Goal: Transaction & Acquisition: Subscribe to service/newsletter

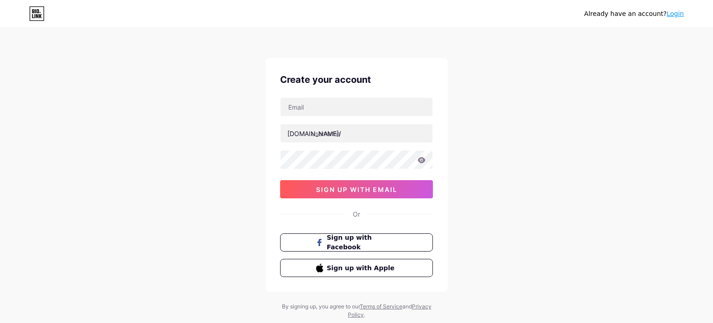
click at [216, 38] on div "Already have an account? Login Create your account [DOMAIN_NAME]/ 0cAFcWeA7laLO…" at bounding box center [356, 174] width 713 height 348
click at [196, 46] on div "Already have an account? Login Create your account [DOMAIN_NAME]/ 0cAFcWeA7laLO…" at bounding box center [356, 174] width 713 height 348
click at [361, 99] on input "text" at bounding box center [357, 107] width 152 height 18
paste input "[EMAIL_ADDRESS][DOMAIN_NAME]"
type input "[EMAIL_ADDRESS][DOMAIN_NAME]"
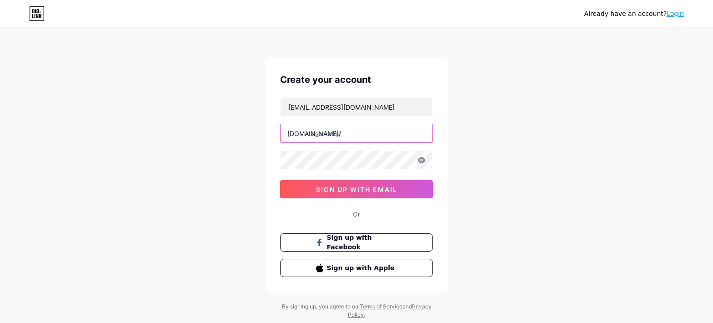
click at [343, 131] on input "text" at bounding box center [357, 133] width 152 height 18
click at [366, 127] on input "text" at bounding box center [357, 133] width 152 height 18
paste input "grabz"
type input "grabz"
click at [207, 196] on div "Already have an account? Login Create your account [EMAIL_ADDRESS][DOMAIN_NAME]…" at bounding box center [356, 174] width 713 height 348
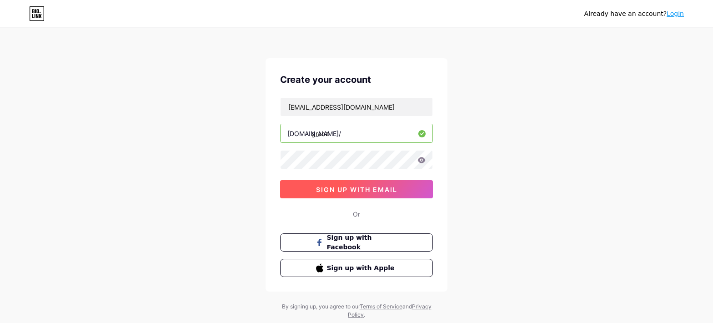
click at [379, 190] on span "sign up with email" at bounding box center [356, 189] width 81 height 8
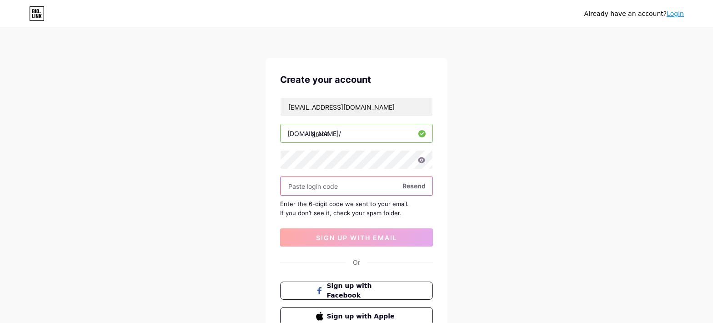
paste input "107202"
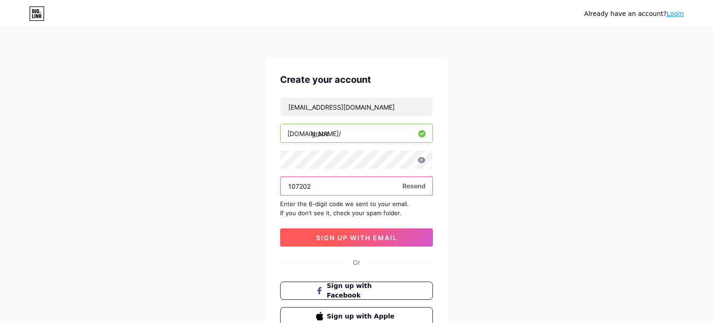
type input "107202"
click at [351, 235] on span "sign up with email" at bounding box center [356, 238] width 81 height 8
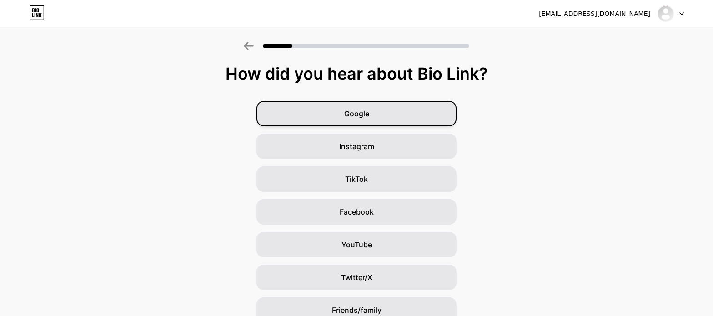
click at [388, 107] on div "Google" at bounding box center [356, 113] width 200 height 25
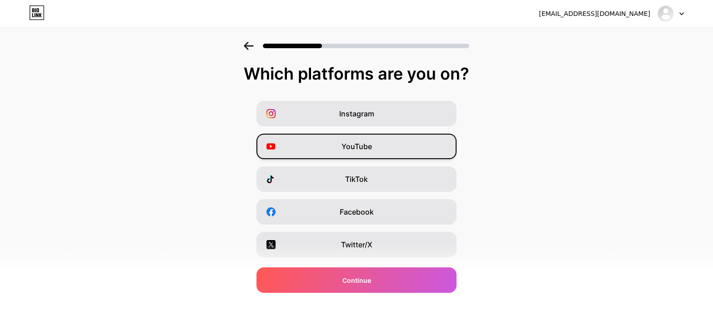
click at [324, 147] on div "YouTube" at bounding box center [356, 146] width 200 height 25
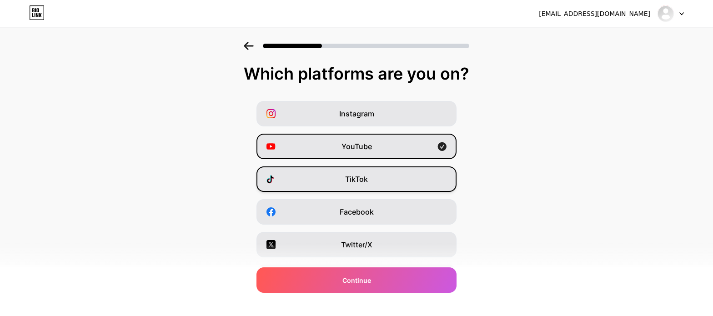
click at [368, 175] on span "TikTok" at bounding box center [356, 179] width 23 height 11
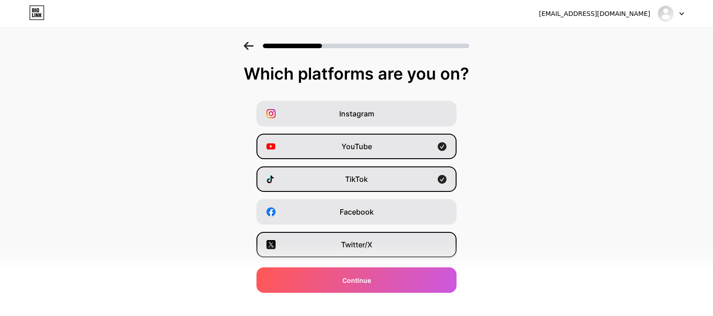
click at [359, 248] on span "Twitter/X" at bounding box center [356, 244] width 31 height 11
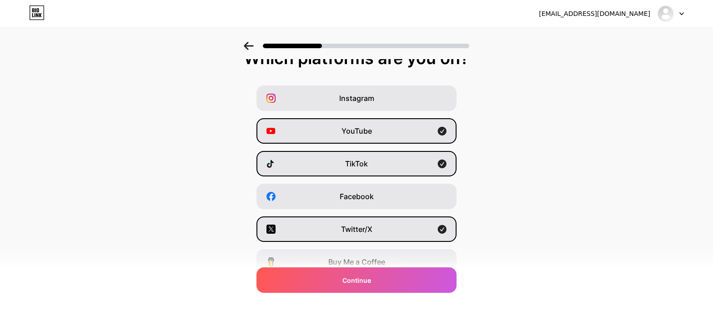
scroll to position [121, 0]
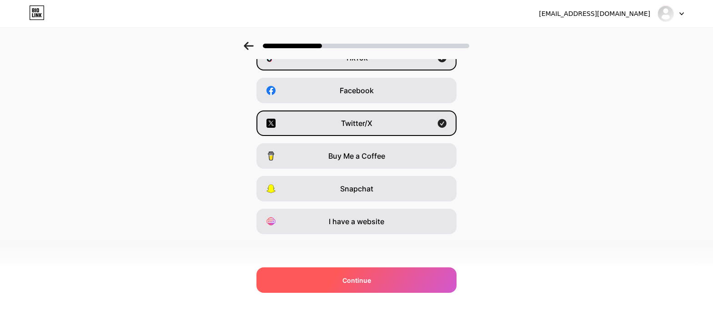
click at [371, 281] on span "Continue" at bounding box center [356, 281] width 29 height 10
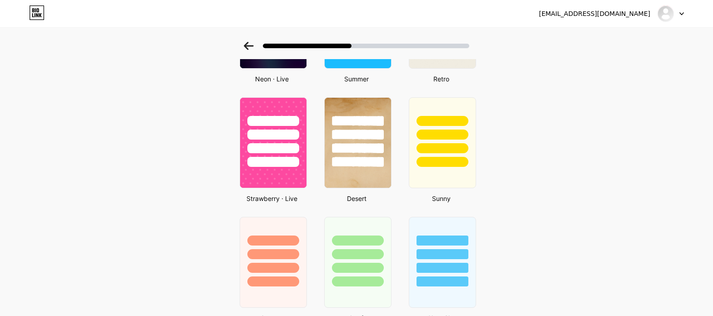
scroll to position [479, 0]
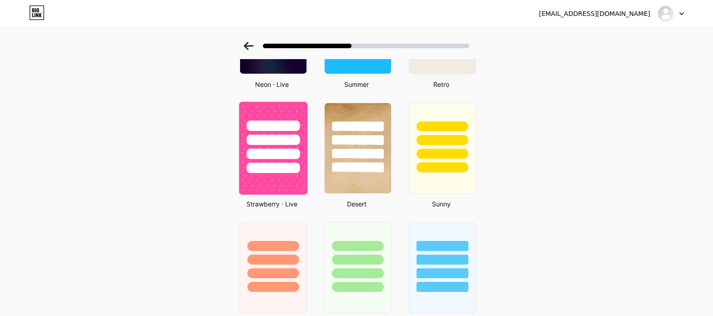
click at [281, 141] on div at bounding box center [272, 140] width 53 height 10
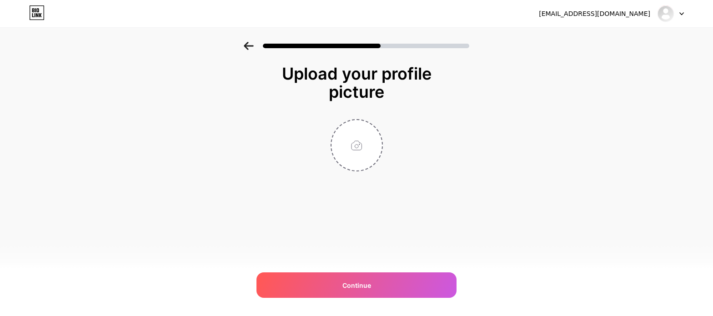
scroll to position [0, 0]
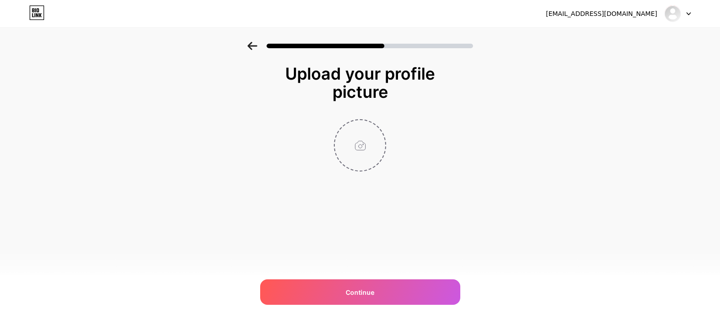
click at [360, 142] on input "file" at bounding box center [360, 145] width 50 height 50
type input "C:\fakepath\Tentakle640.png"
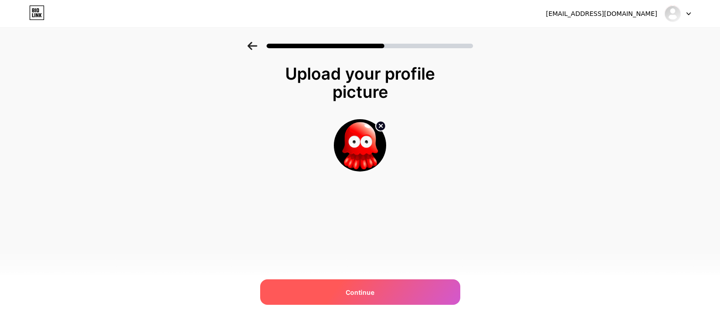
click at [365, 293] on span "Continue" at bounding box center [360, 292] width 29 height 10
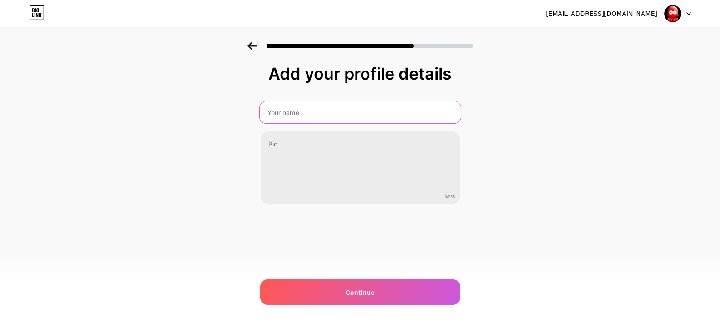
click at [353, 117] on input "text" at bounding box center [359, 112] width 201 height 22
type input "Grabz"
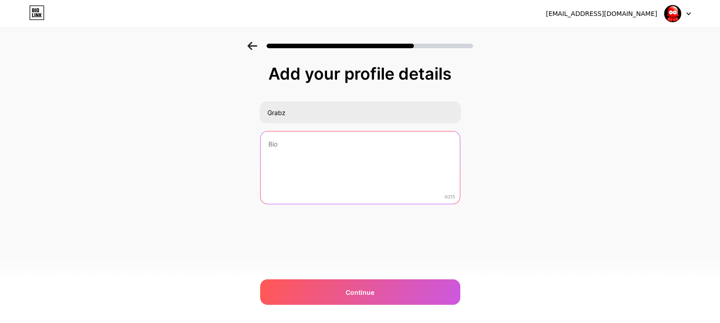
click at [419, 166] on textarea at bounding box center [360, 167] width 199 height 73
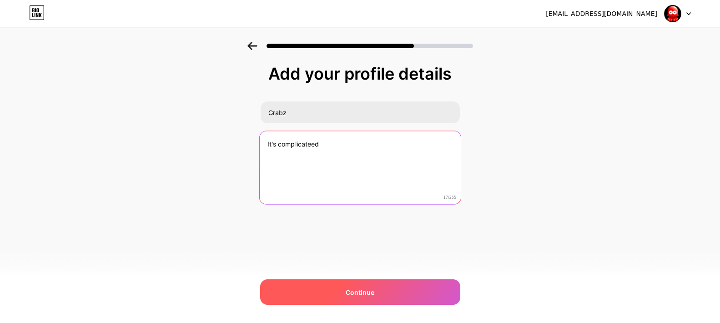
type textarea "It's complicateed"
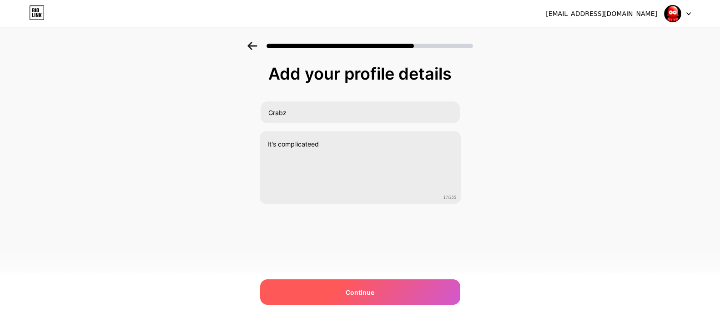
click at [387, 290] on div "Continue" at bounding box center [360, 291] width 200 height 25
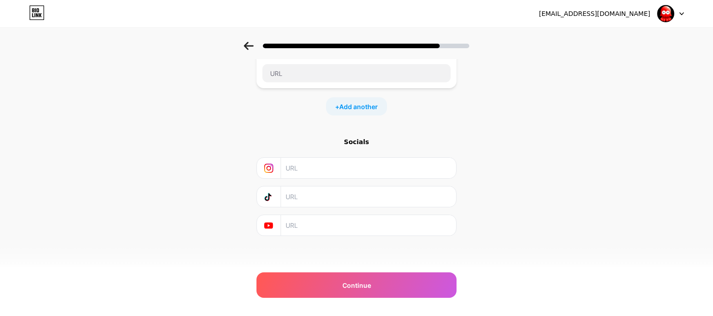
scroll to position [82, 0]
click at [353, 161] on input "text" at bounding box center [368, 166] width 165 height 20
click at [346, 197] on input "text" at bounding box center [368, 195] width 165 height 20
click at [387, 219] on input "text" at bounding box center [368, 223] width 165 height 20
click at [381, 197] on input "text" at bounding box center [368, 195] width 165 height 20
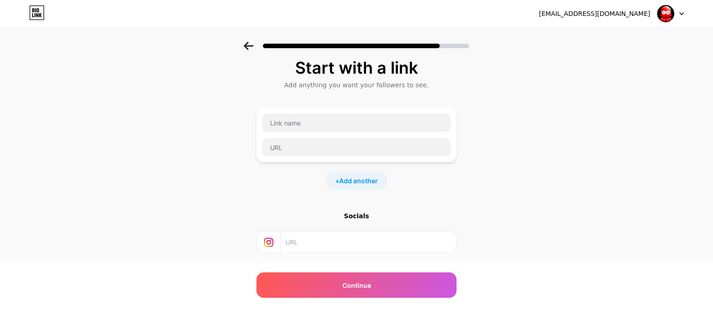
scroll to position [0, 0]
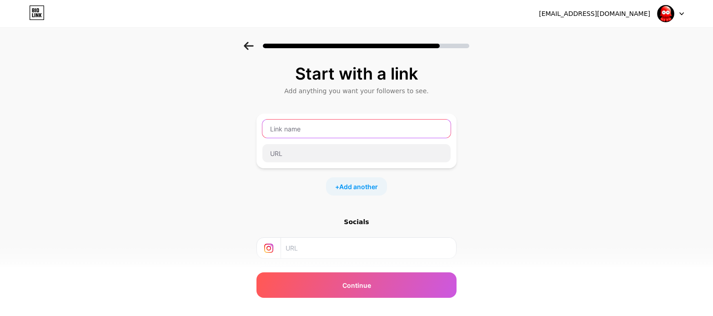
click at [400, 128] on input "text" at bounding box center [356, 129] width 188 height 18
type input "Newgrounds"
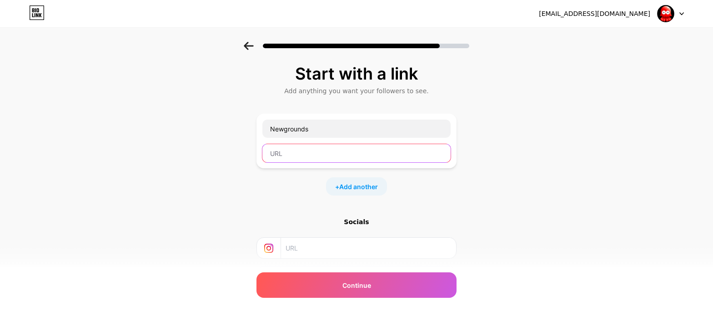
click at [376, 159] on input "text" at bounding box center [356, 153] width 188 height 18
paste input "[URL][DOMAIN_NAME]"
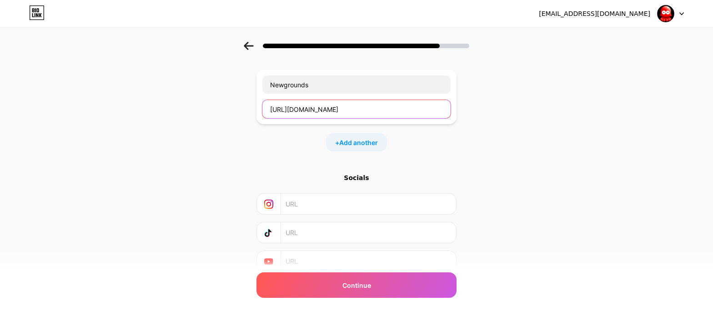
scroll to position [45, 0]
type input "[URL][DOMAIN_NAME]"
click at [369, 142] on span "Add another" at bounding box center [358, 141] width 39 height 10
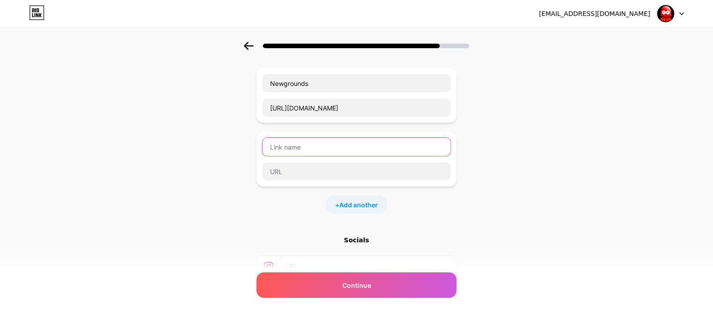
click at [390, 151] on input "text" at bounding box center [356, 147] width 188 height 18
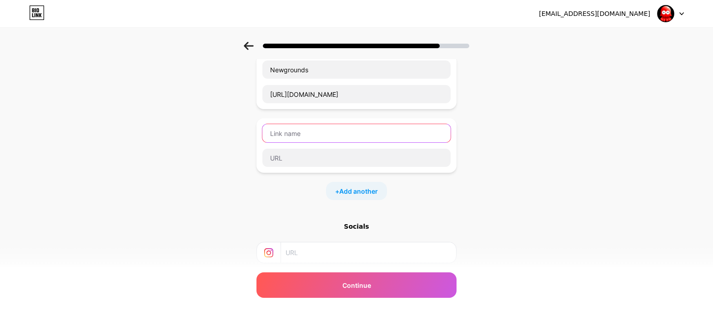
scroll to position [55, 0]
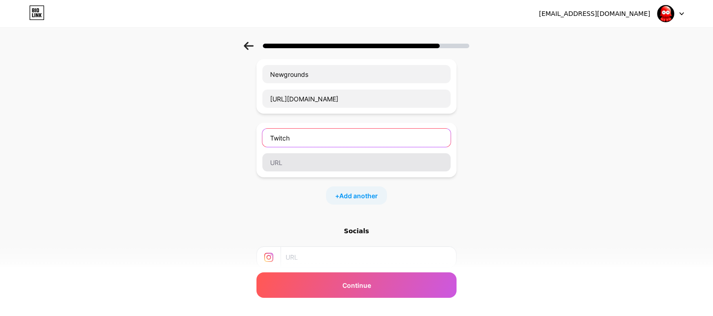
type input "Twitch"
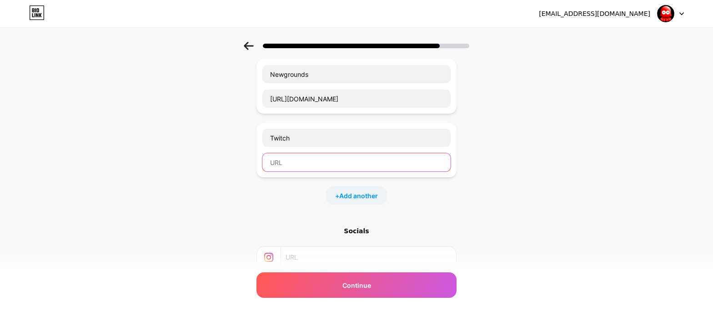
click at [373, 170] on input "text" at bounding box center [356, 162] width 188 height 18
click at [319, 164] on input "text" at bounding box center [356, 162] width 188 height 18
paste input "[URL][DOMAIN_NAME]"
type input "[URL][DOMAIN_NAME]"
click at [365, 196] on span "Add another" at bounding box center [358, 196] width 39 height 10
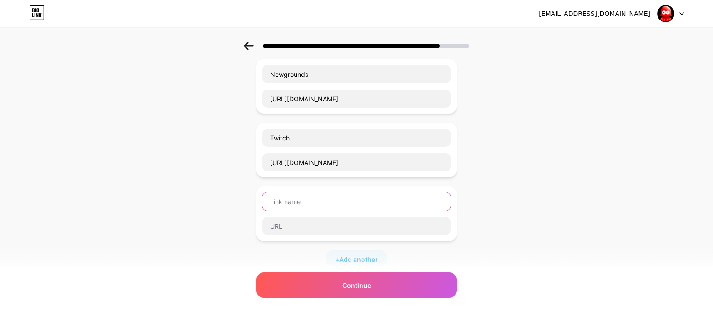
click at [386, 198] on input "text" at bounding box center [356, 201] width 188 height 18
type input "ex-twitter"
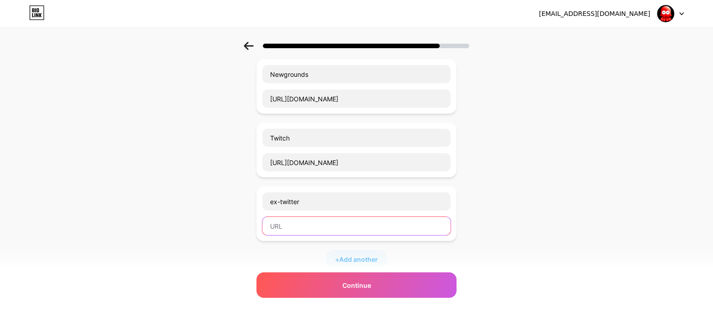
click at [301, 223] on input "text" at bounding box center [356, 226] width 188 height 18
paste input "[URL][DOMAIN_NAME]"
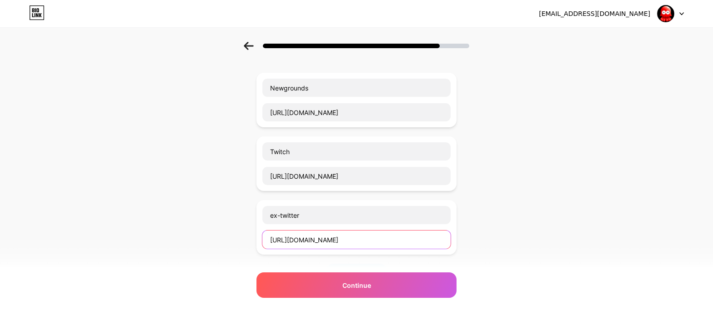
scroll to position [24, 0]
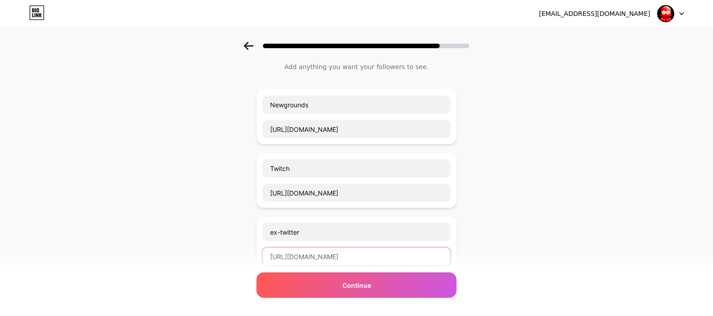
type input "[URL][DOMAIN_NAME]"
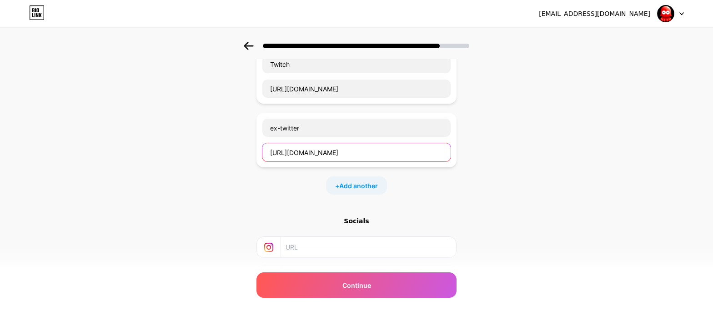
scroll to position [130, 0]
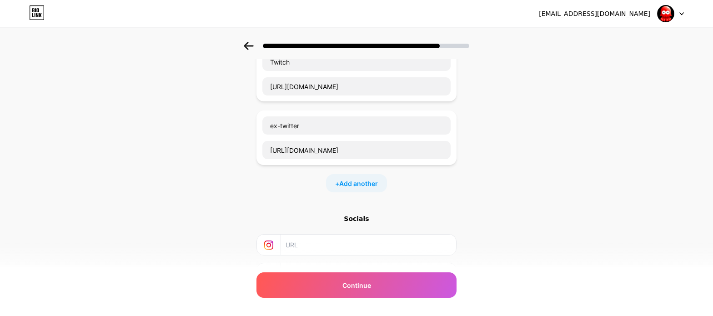
click at [381, 189] on div "+ Add another" at bounding box center [356, 183] width 61 height 18
click at [371, 192] on input "text" at bounding box center [356, 189] width 188 height 18
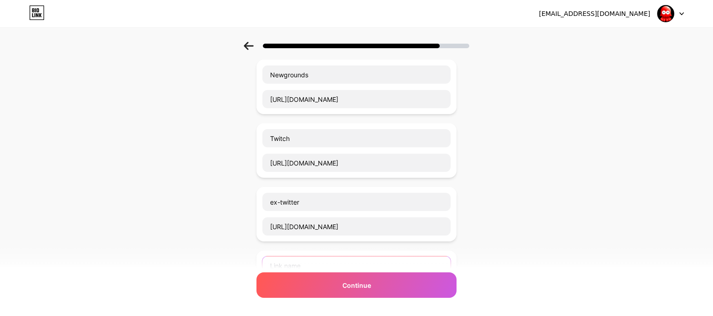
scroll to position [30, 0]
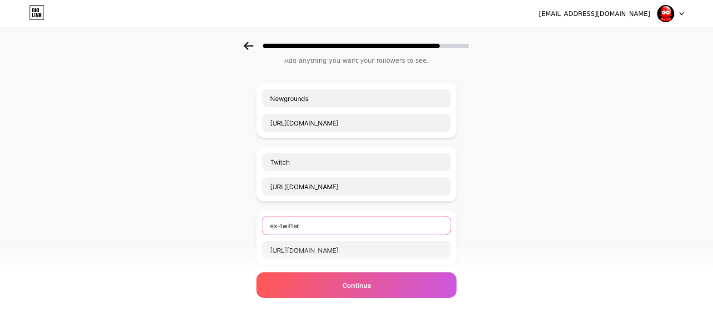
click at [282, 224] on input "ex-twitter" at bounding box center [356, 225] width 188 height 18
type input "ex-Twitter"
drag, startPoint x: 513, startPoint y: 146, endPoint x: 534, endPoint y: 142, distance: 21.7
click at [513, 145] on div "Start with a link Add anything you want your followers to see. Newgrounds [URL]…" at bounding box center [356, 266] width 713 height 511
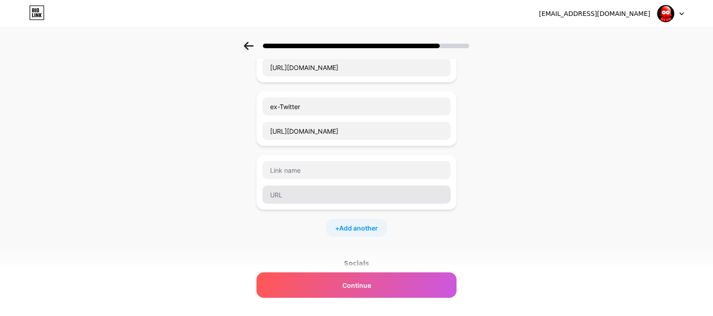
scroll to position [151, 0]
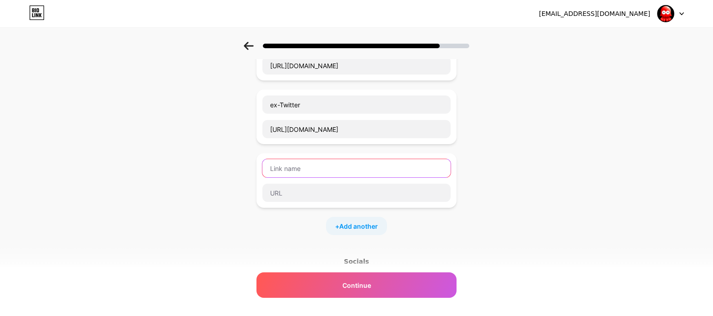
click at [412, 170] on input "text" at bounding box center [356, 168] width 188 height 18
type input "Blender Artists"
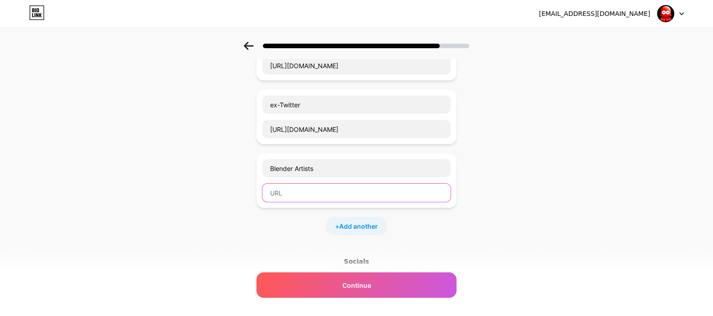
click at [388, 197] on input "text" at bounding box center [356, 193] width 188 height 18
click at [351, 191] on input "text" at bounding box center [356, 193] width 188 height 18
paste input "[DOMAIN_NAME][URL]"
type input "[DOMAIN_NAME][URL]"
click at [553, 151] on div "Start with a link Add anything you want your followers to see. Newgrounds [URL]…" at bounding box center [356, 145] width 713 height 511
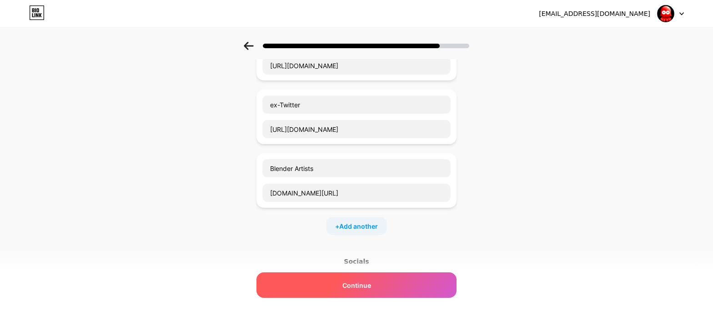
click at [375, 290] on div "Continue" at bounding box center [356, 284] width 200 height 25
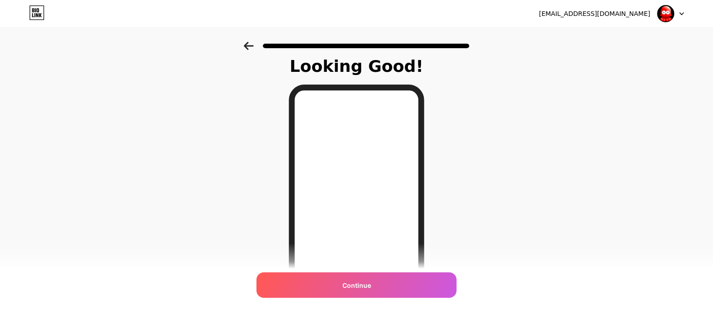
scroll to position [5, 0]
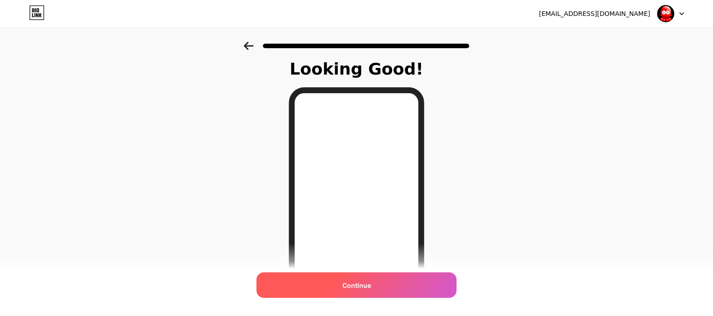
click at [358, 286] on span "Continue" at bounding box center [356, 286] width 29 height 10
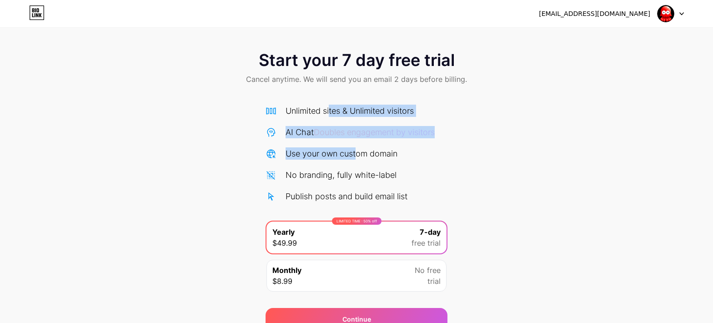
drag, startPoint x: 329, startPoint y: 110, endPoint x: 433, endPoint y: 164, distance: 116.9
click at [385, 158] on div "Unlimited sites & Unlimited visitors AI Chat Doubles engagement by visitors Use…" at bounding box center [357, 154] width 182 height 98
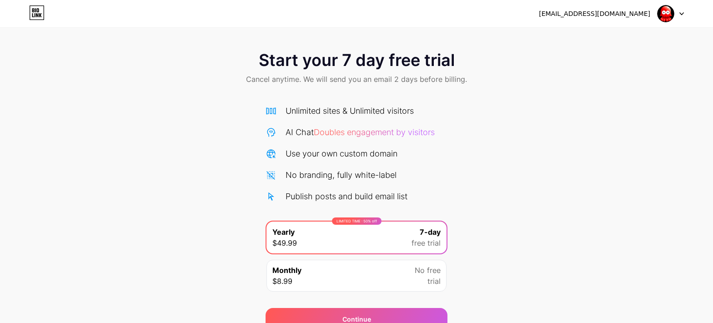
drag, startPoint x: 509, startPoint y: 162, endPoint x: 506, endPoint y: 155, distance: 8.1
click at [509, 161] on div "Start your 7 day free trial Cancel anytime. We will send you an email 2 days be…" at bounding box center [356, 186] width 713 height 288
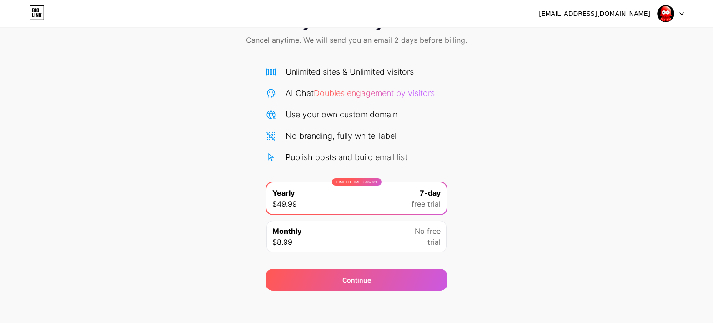
scroll to position [43, 0]
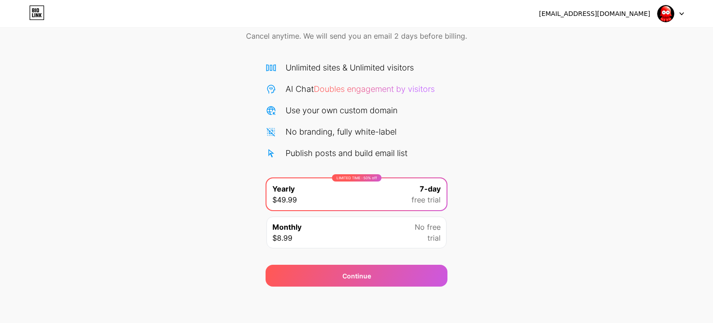
click at [380, 235] on div "Monthly $8.99 No free trial" at bounding box center [356, 232] width 180 height 32
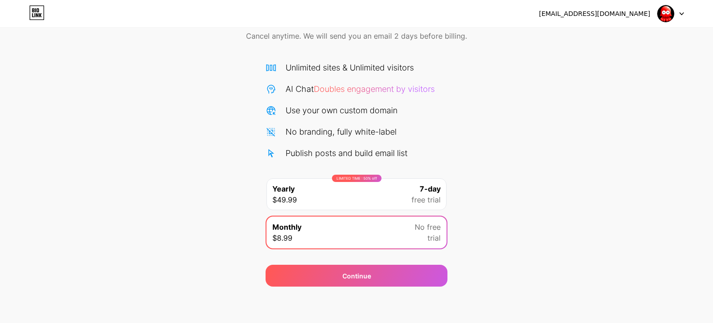
click at [415, 194] on div "7-day free trial" at bounding box center [425, 194] width 29 height 22
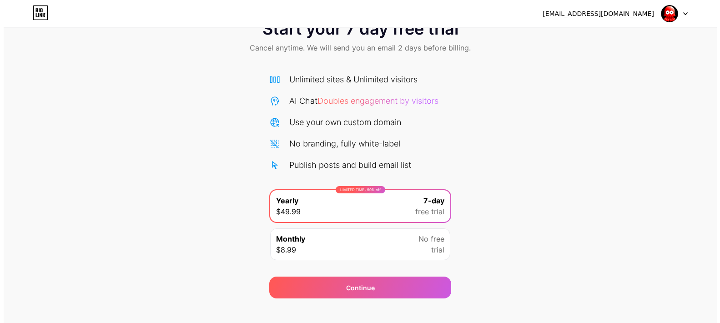
scroll to position [28, 0]
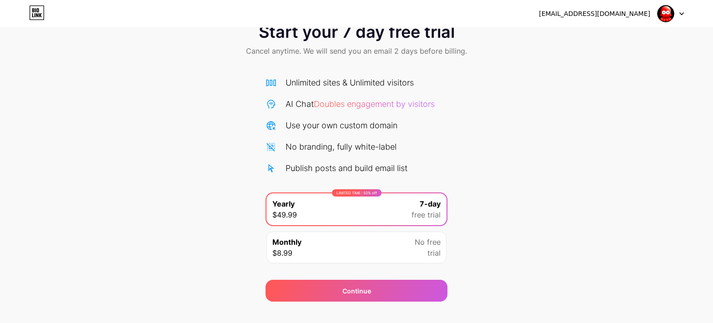
click at [681, 10] on div at bounding box center [670, 13] width 26 height 16
click at [565, 98] on div "Start your 7 day free trial Cancel anytime. We will send you an email 2 days be…" at bounding box center [356, 158] width 713 height 288
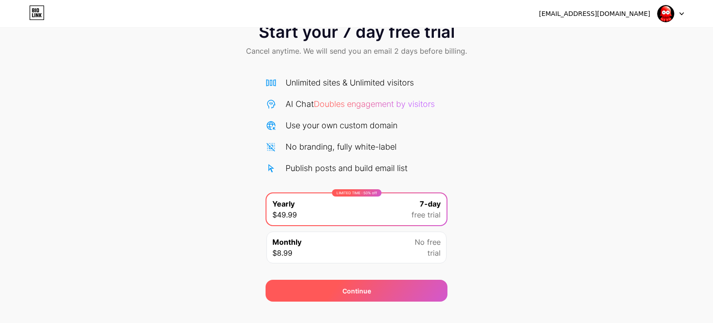
click at [355, 286] on div "Continue" at bounding box center [356, 291] width 29 height 10
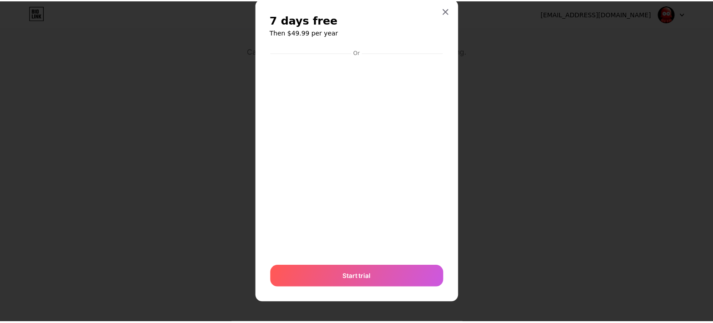
scroll to position [22, 0]
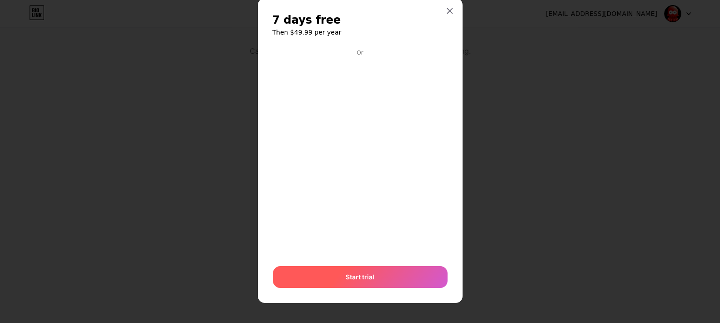
click at [339, 280] on div "Start trial" at bounding box center [360, 277] width 175 height 22
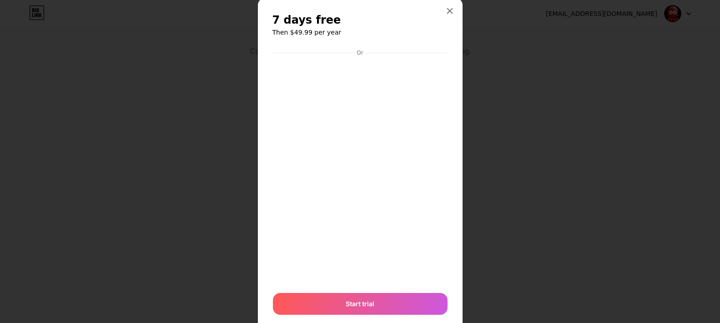
click at [541, 133] on div at bounding box center [360, 139] width 720 height 323
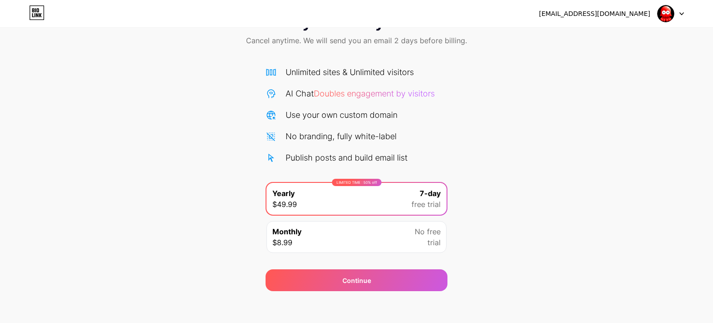
scroll to position [43, 0]
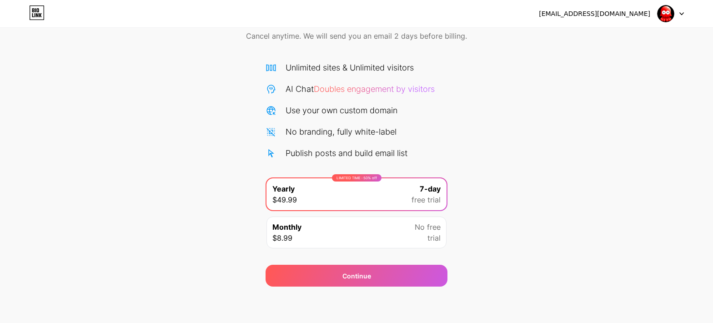
click at [684, 13] on div "[EMAIL_ADDRESS][DOMAIN_NAME] Logout" at bounding box center [356, 13] width 713 height 16
click at [682, 12] on icon at bounding box center [681, 13] width 5 height 3
drag, startPoint x: 145, startPoint y: 93, endPoint x: 91, endPoint y: 55, distance: 66.1
click at [137, 89] on div "Start your 7 day free trial Cancel anytime. We will send you an email 2 days be…" at bounding box center [356, 143] width 713 height 288
click at [37, 14] on icon at bounding box center [36, 12] width 15 height 15
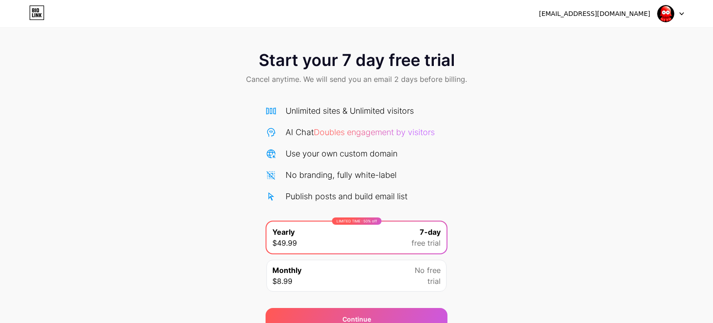
click at [685, 11] on div "[EMAIL_ADDRESS][DOMAIN_NAME] Logout" at bounding box center [356, 13] width 713 height 16
click at [682, 12] on icon at bounding box center [681, 13] width 5 height 3
click at [157, 103] on div "Start your 7 day free trial Cancel anytime. We will send you an email 2 days be…" at bounding box center [356, 186] width 713 height 288
click at [33, 11] on icon at bounding box center [36, 12] width 15 height 15
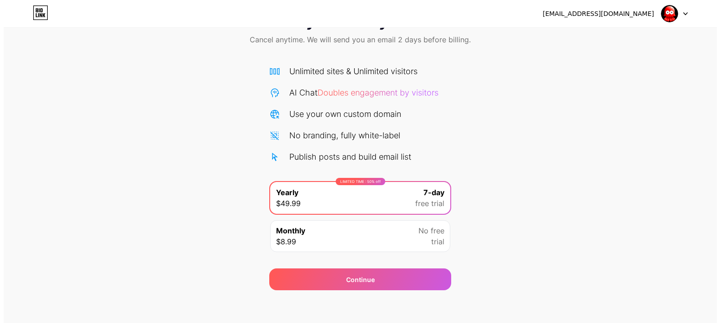
scroll to position [43, 0]
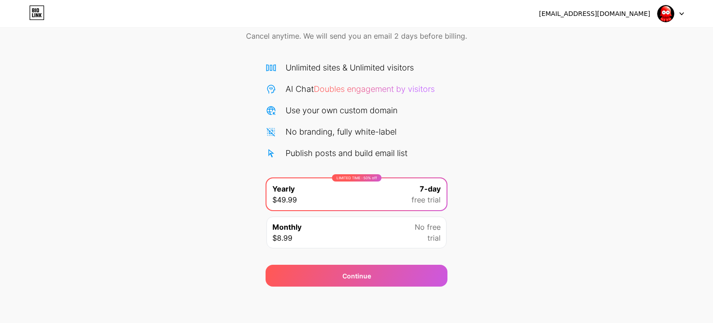
click at [381, 233] on div "Monthly $8.99 No free trial" at bounding box center [356, 232] width 180 height 32
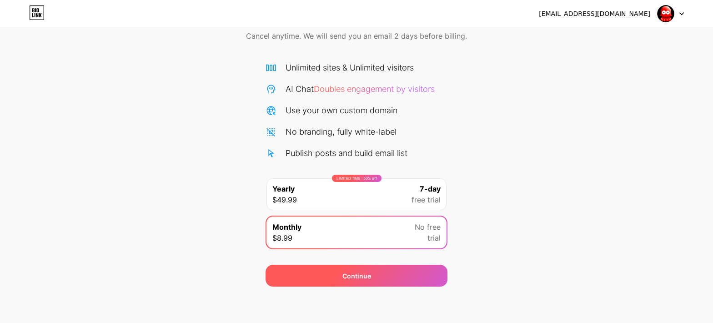
click at [355, 272] on div "Continue" at bounding box center [356, 276] width 29 height 10
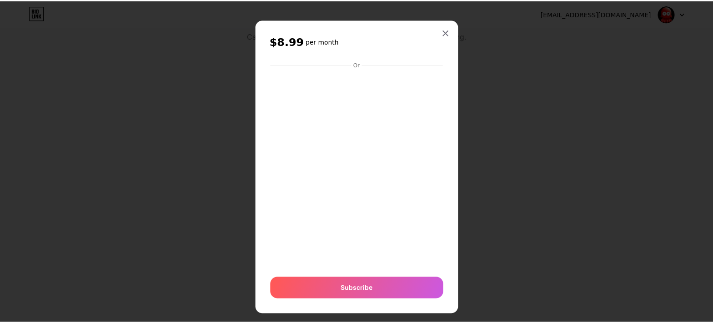
scroll to position [0, 0]
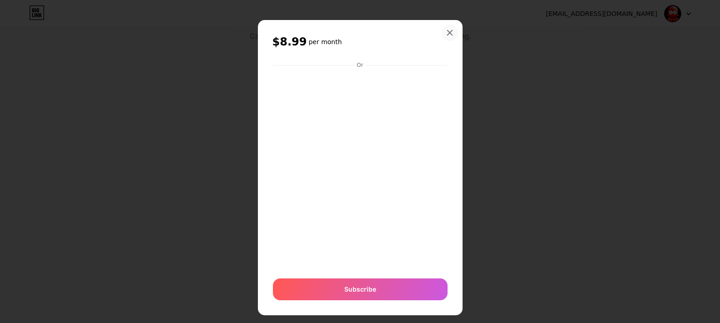
click at [441, 35] on div at bounding box center [449, 33] width 16 height 16
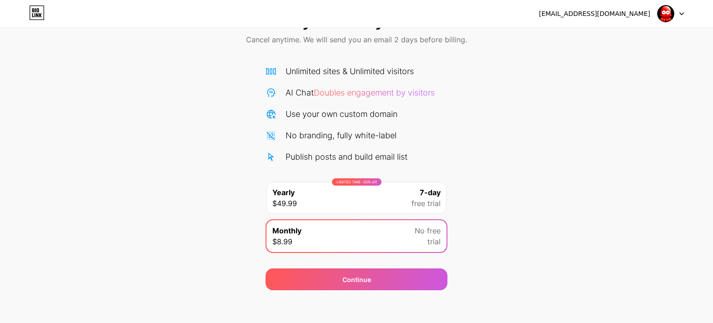
scroll to position [28, 0]
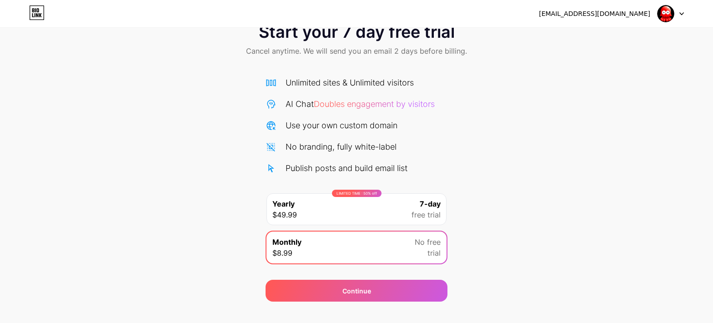
click at [354, 84] on div "Unlimited sites & Unlimited visitors" at bounding box center [350, 82] width 128 height 12
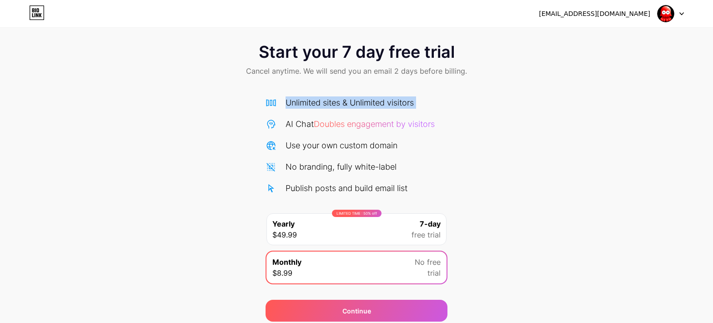
scroll to position [0, 0]
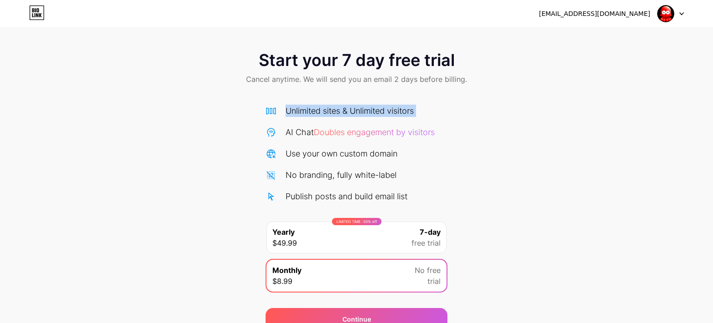
click at [34, 10] on icon at bounding box center [36, 12] width 15 height 15
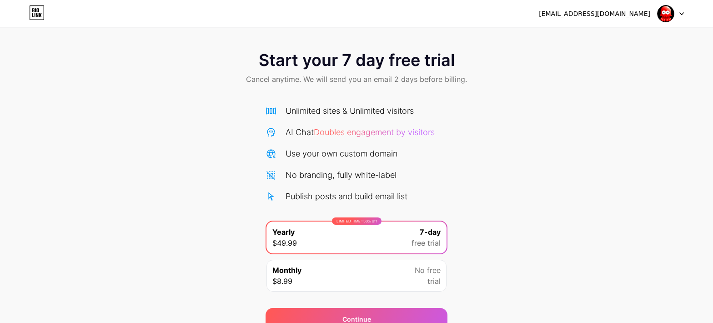
click at [679, 13] on div at bounding box center [670, 13] width 26 height 16
click at [502, 124] on div "Start your 7 day free trial Cancel anytime. We will send you an email 2 days be…" at bounding box center [356, 186] width 713 height 288
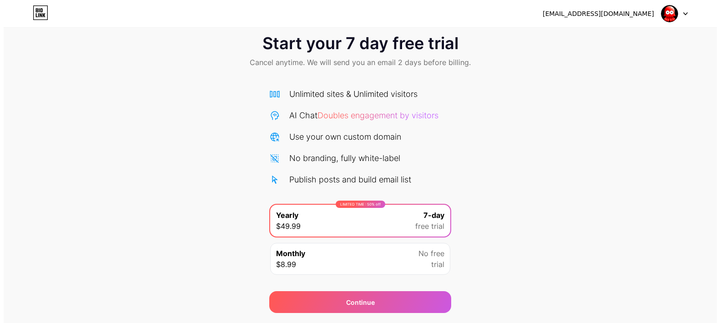
scroll to position [43, 0]
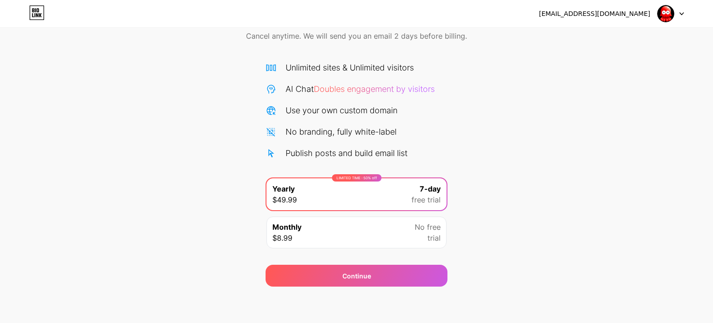
click at [375, 229] on div "Monthly $8.99 No free trial" at bounding box center [356, 232] width 180 height 32
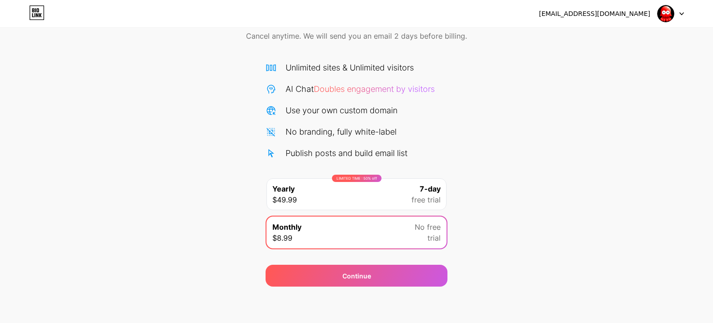
drag, startPoint x: 378, startPoint y: 195, endPoint x: 374, endPoint y: 189, distance: 7.8
click at [378, 195] on div "LIMITED TIME : 50% off Yearly $49.99 7-day free trial" at bounding box center [356, 194] width 180 height 32
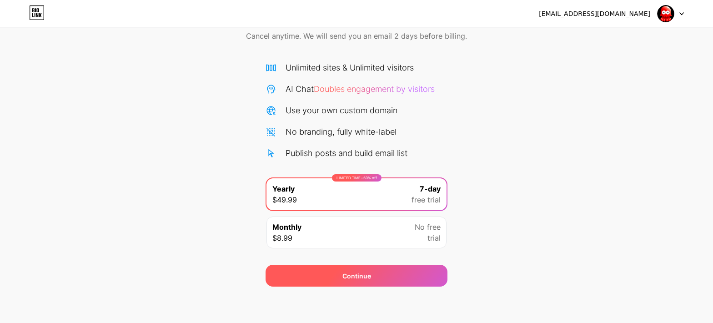
click at [362, 276] on div "Continue" at bounding box center [356, 276] width 29 height 10
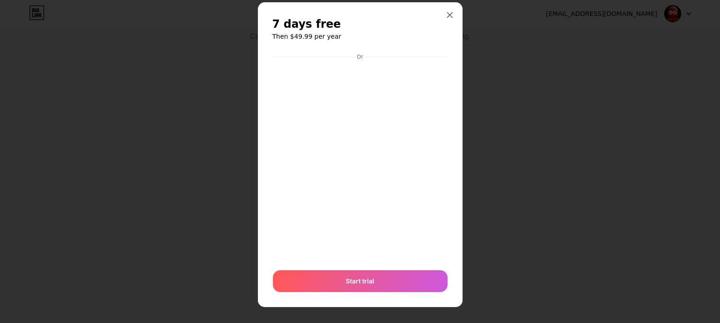
scroll to position [22, 0]
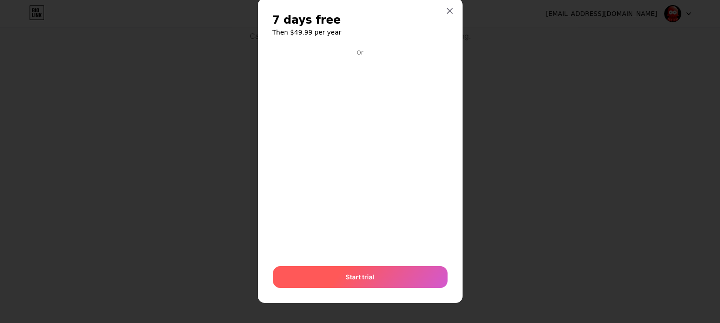
click at [362, 277] on span "Start trial" at bounding box center [360, 277] width 29 height 10
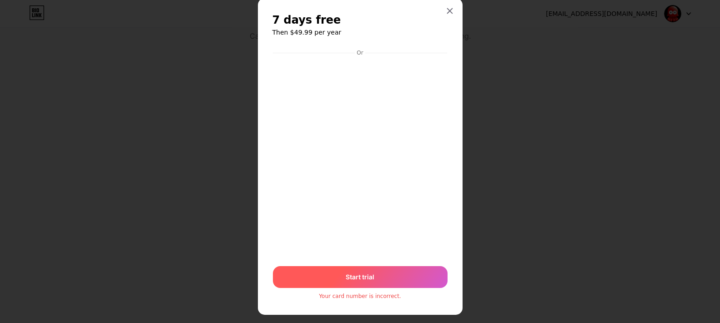
click at [381, 278] on div "Start trial" at bounding box center [360, 277] width 175 height 22
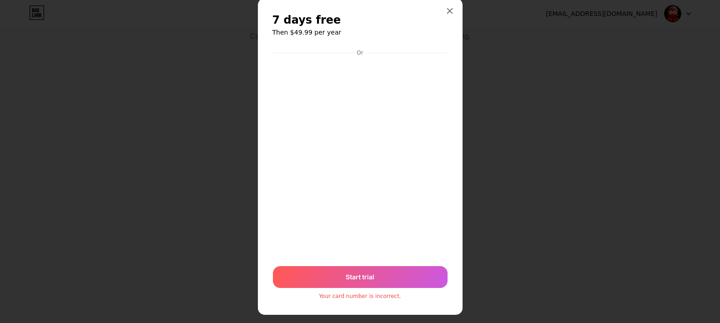
click at [357, 297] on div "Your card number is incorrect." at bounding box center [360, 295] width 82 height 7
copy div "Your card number is incorrect."
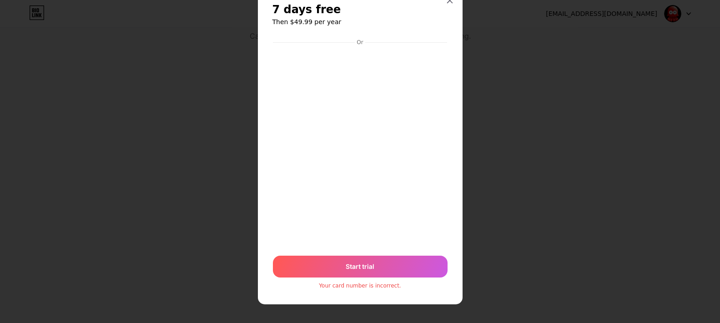
scroll to position [34, 0]
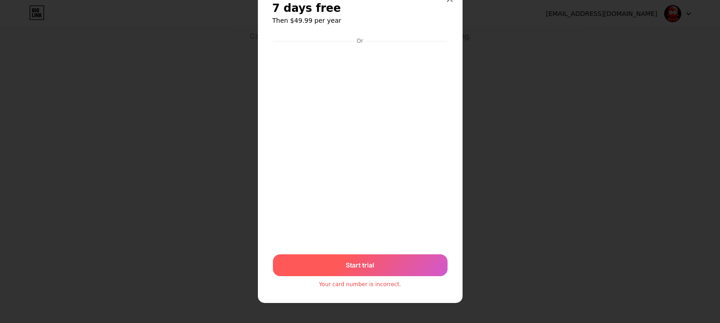
click at [366, 262] on span "Start trial" at bounding box center [360, 265] width 29 height 10
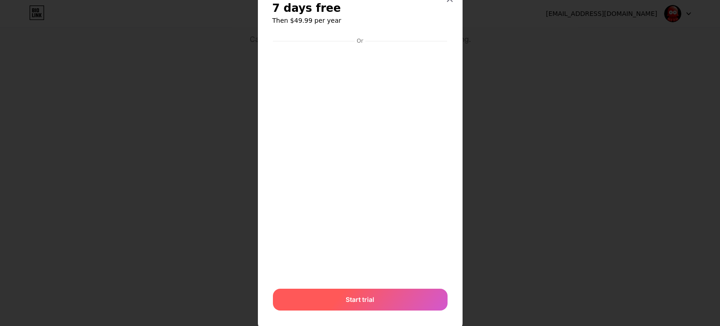
click at [353, 304] on span "Start trial" at bounding box center [360, 300] width 29 height 10
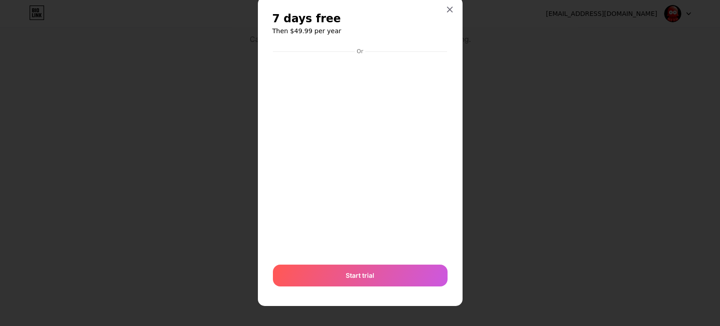
scroll to position [23, 0]
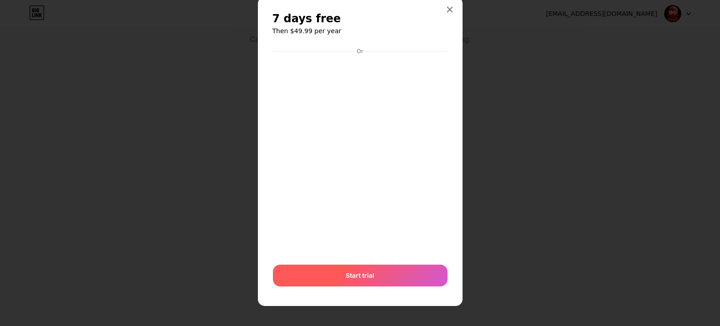
click at [346, 276] on span "Start trial" at bounding box center [360, 276] width 29 height 10
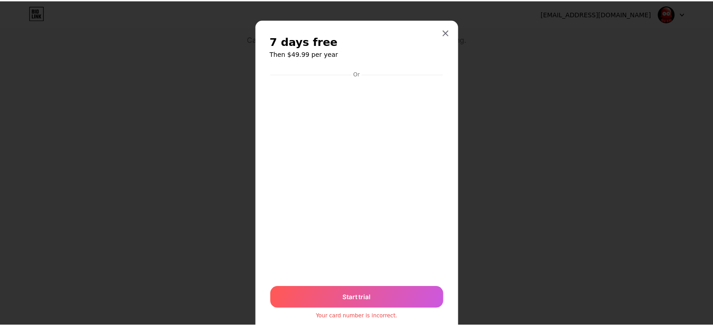
scroll to position [0, 0]
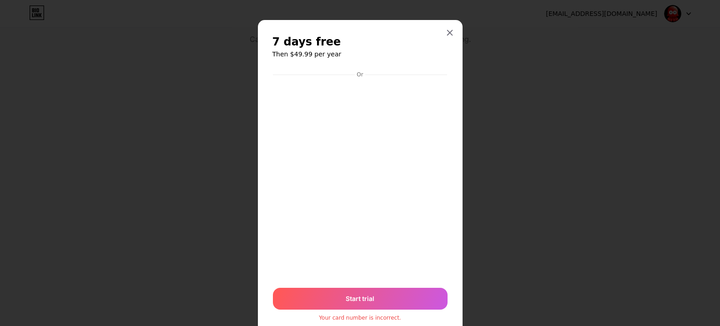
click at [315, 49] on span "7 days free" at bounding box center [306, 42] width 69 height 15
drag, startPoint x: 301, startPoint y: 39, endPoint x: 366, endPoint y: 69, distance: 72.0
click at [366, 69] on div "7 days free Then $49.99 per year Or Start trial Your card number is incorrect." at bounding box center [359, 178] width 175 height 287
click at [371, 63] on div "7 days free Then $49.99 per year Or Start trial Your card number is incorrect." at bounding box center [359, 178] width 175 height 287
click at [300, 53] on h6 "Then $49.99 per year" at bounding box center [359, 54] width 175 height 9
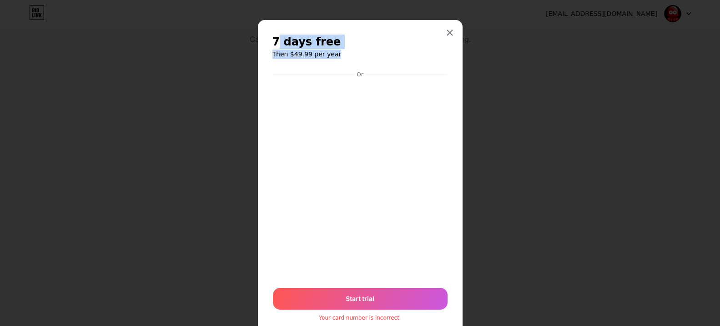
drag, startPoint x: 272, startPoint y: 40, endPoint x: 369, endPoint y: 56, distance: 97.8
click at [356, 61] on div "7 days free Then $49.99 per year Or Start trial Your card number is incorrect." at bounding box center [359, 178] width 175 height 287
click at [371, 56] on h6 "Then $49.99 per year" at bounding box center [359, 54] width 175 height 9
click at [444, 34] on div at bounding box center [449, 33] width 16 height 16
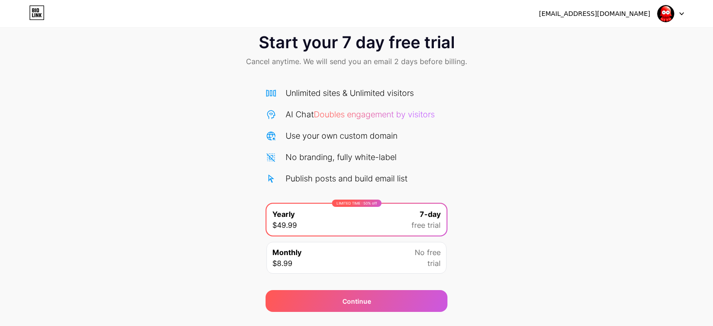
scroll to position [40, 0]
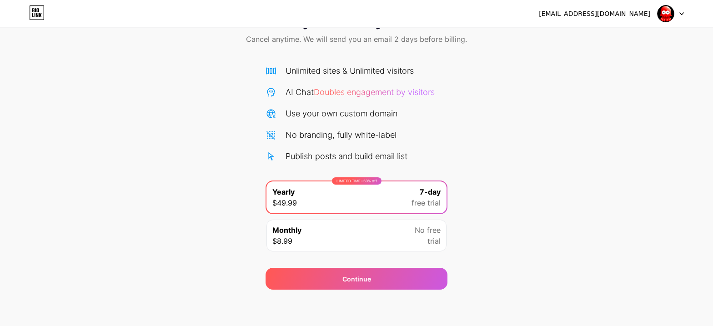
click at [437, 185] on div "LIMITED TIME : 50% off Yearly $49.99 7-day free trial" at bounding box center [356, 197] width 180 height 32
click at [432, 190] on span "7-day" at bounding box center [430, 191] width 21 height 11
click at [386, 231] on div "Monthly $8.99 No free trial" at bounding box center [356, 236] width 180 height 32
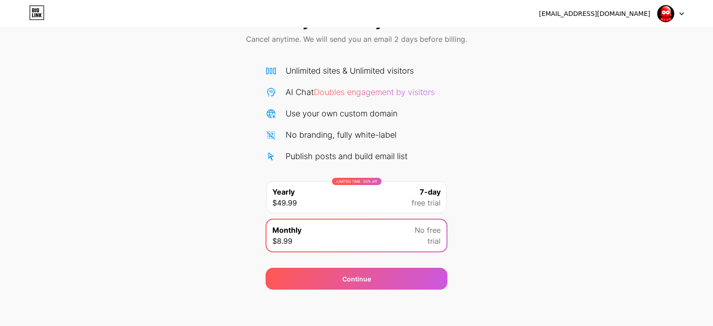
click at [442, 191] on div "LIMITED TIME : 50% off Yearly $49.99 7-day free trial" at bounding box center [356, 197] width 180 height 32
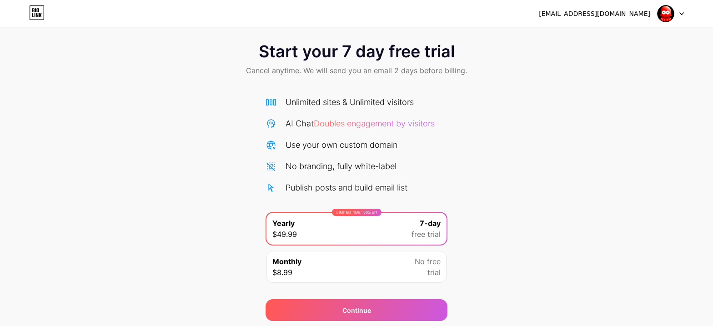
scroll to position [0, 0]
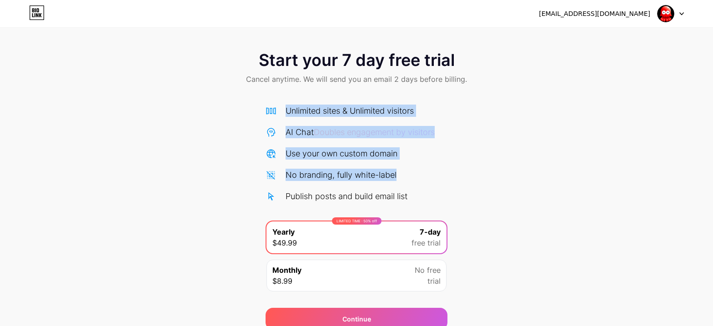
drag, startPoint x: 385, startPoint y: 170, endPoint x: 475, endPoint y: 169, distance: 90.0
click at [426, 178] on div "Unlimited sites & Unlimited visitors AI Chat Doubles engagement by visitors Use…" at bounding box center [357, 154] width 182 height 98
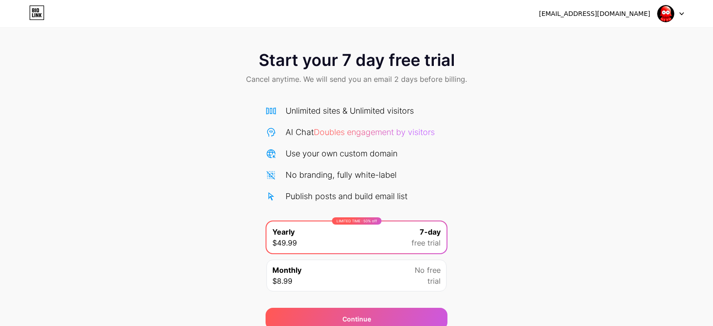
drag, startPoint x: 500, startPoint y: 132, endPoint x: 496, endPoint y: 127, distance: 6.4
click at [498, 129] on div "Start your 7 day free trial Cancel anytime. We will send you an email 2 days be…" at bounding box center [356, 186] width 713 height 288
click at [682, 16] on div at bounding box center [670, 13] width 26 height 16
drag, startPoint x: 546, startPoint y: 121, endPoint x: 534, endPoint y: 118, distance: 12.1
click at [545, 121] on div "Start your 7 day free trial Cancel anytime. We will send you an email 2 days be…" at bounding box center [356, 186] width 713 height 288
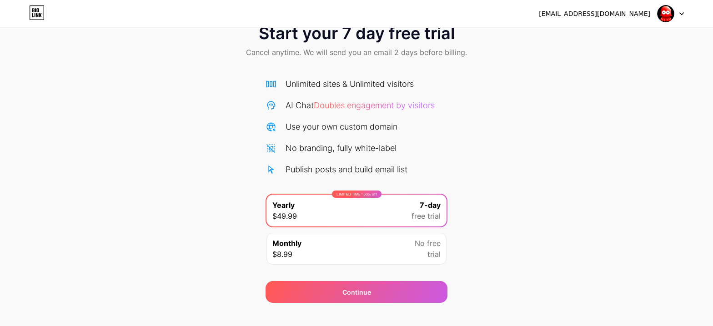
scroll to position [40, 0]
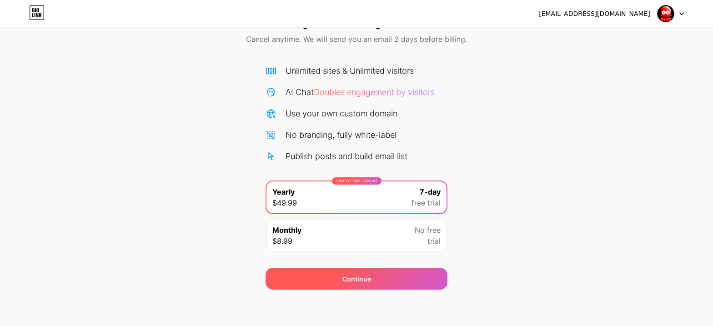
click at [364, 284] on div "Continue" at bounding box center [357, 279] width 182 height 22
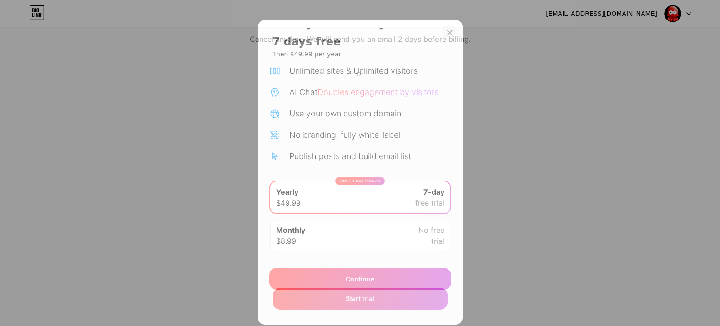
click at [446, 33] on icon at bounding box center [449, 32] width 7 height 7
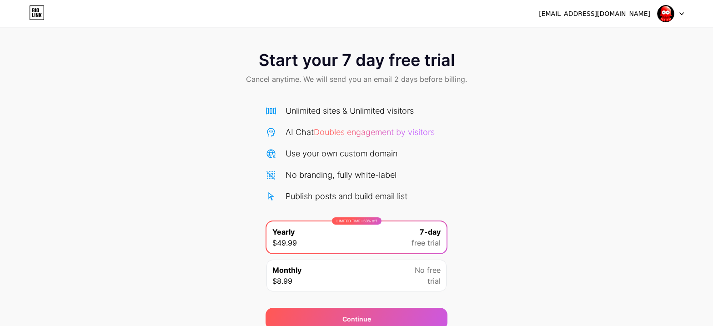
click at [682, 12] on icon at bounding box center [681, 13] width 5 height 3
click at [539, 171] on div "Start your 7 day free trial Cancel anytime. We will send you an email 2 days be…" at bounding box center [356, 186] width 713 height 288
click at [680, 8] on div at bounding box center [670, 13] width 26 height 16
click at [514, 135] on div "Start your 7 day free trial Cancel anytime. We will send you an email 2 days be…" at bounding box center [356, 186] width 713 height 288
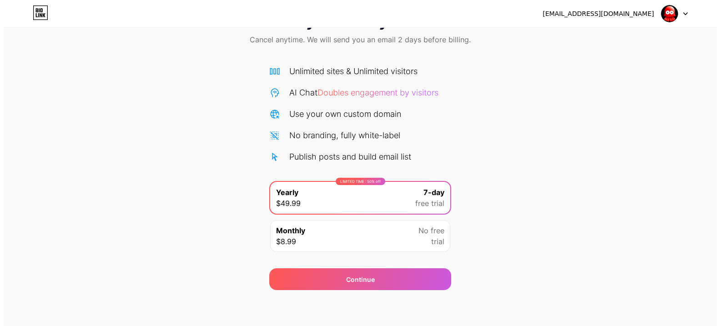
scroll to position [40, 0]
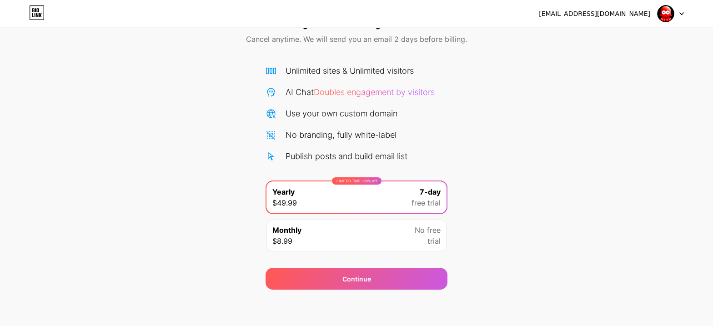
click at [362, 197] on div "LIMITED TIME : 50% off Yearly $49.99 7-day free trial" at bounding box center [356, 197] width 180 height 32
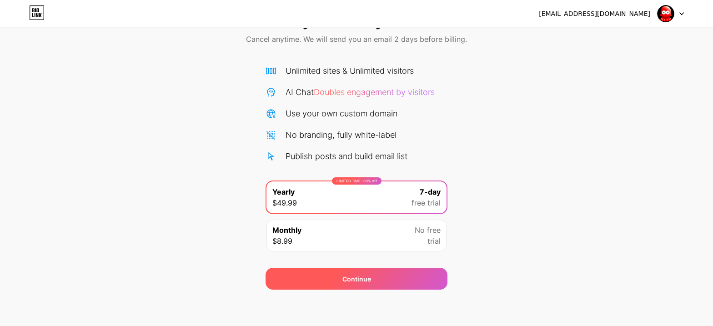
click at [348, 281] on div "Continue" at bounding box center [356, 279] width 29 height 10
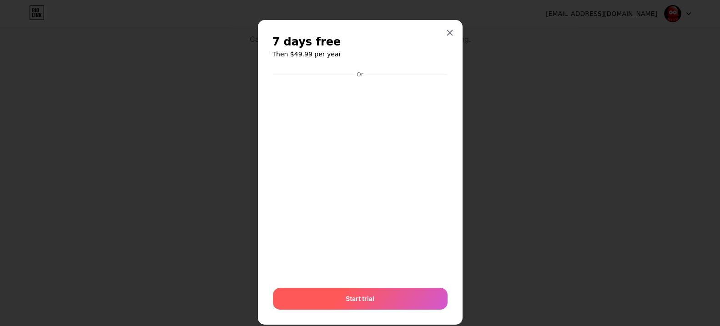
click at [378, 298] on div "Start trial" at bounding box center [360, 299] width 175 height 22
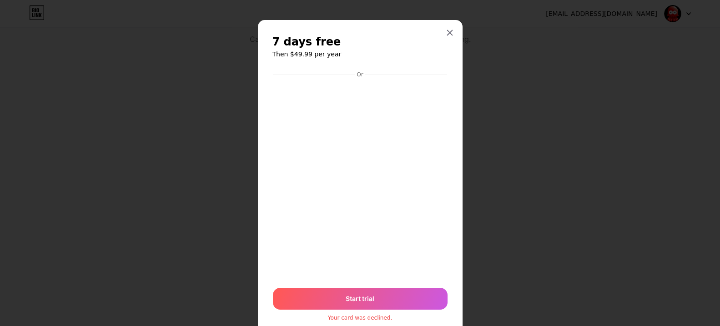
scroll to position [30, 0]
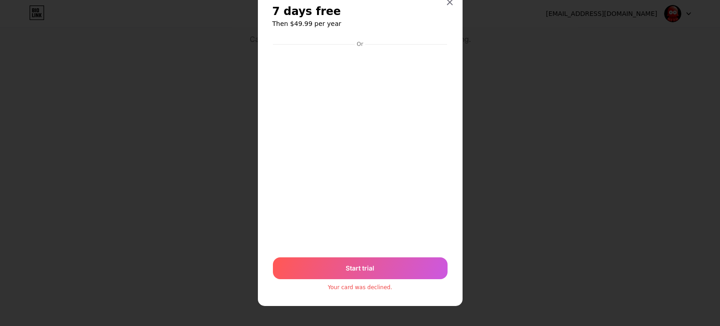
click at [358, 287] on div "Your card was declined." at bounding box center [360, 287] width 64 height 7
copy div "Your card was declined."
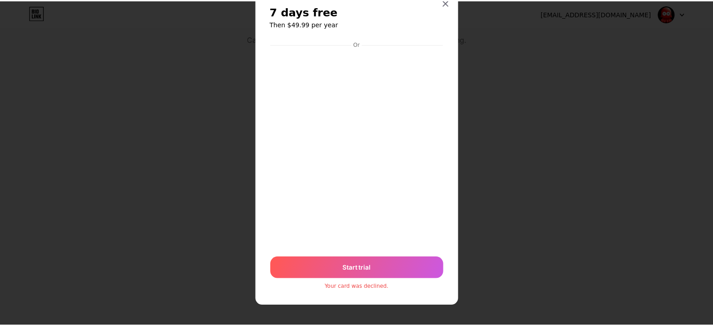
scroll to position [0, 0]
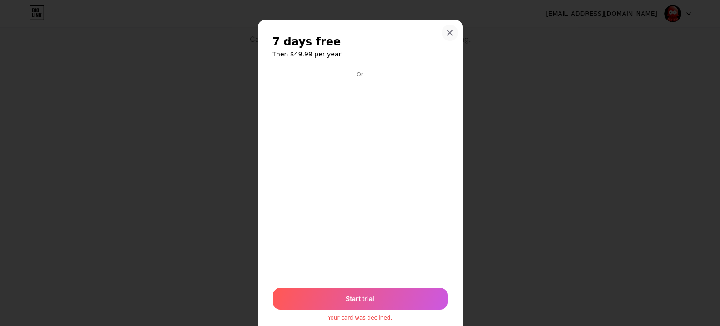
click at [449, 34] on icon at bounding box center [449, 32] width 7 height 7
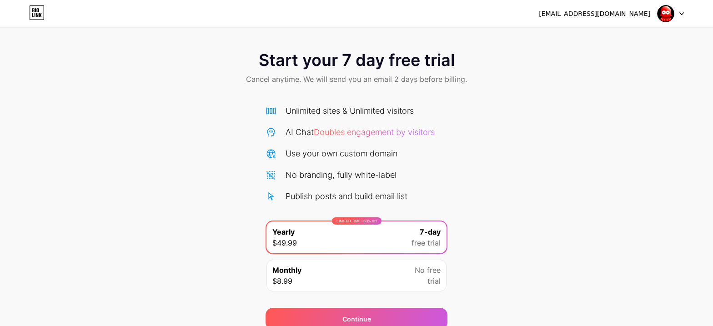
click at [176, 65] on div "Start your 7 day free trial Cancel anytime. We will send you an email 2 days be…" at bounding box center [356, 69] width 713 height 54
click at [682, 14] on icon at bounding box center [681, 13] width 5 height 3
click at [545, 134] on div "Start your 7 day free trial Cancel anytime. We will send you an email 2 days be…" at bounding box center [356, 186] width 713 height 288
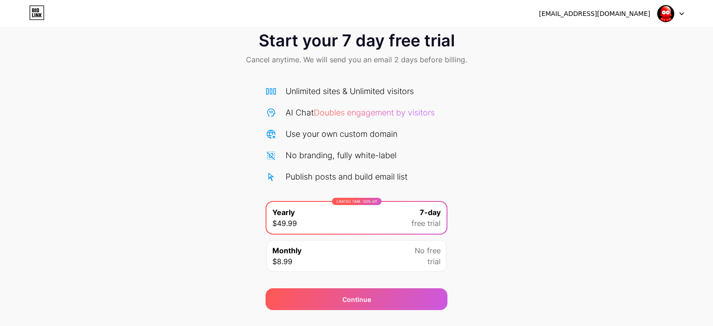
scroll to position [40, 0]
